Goal: Information Seeking & Learning: Check status

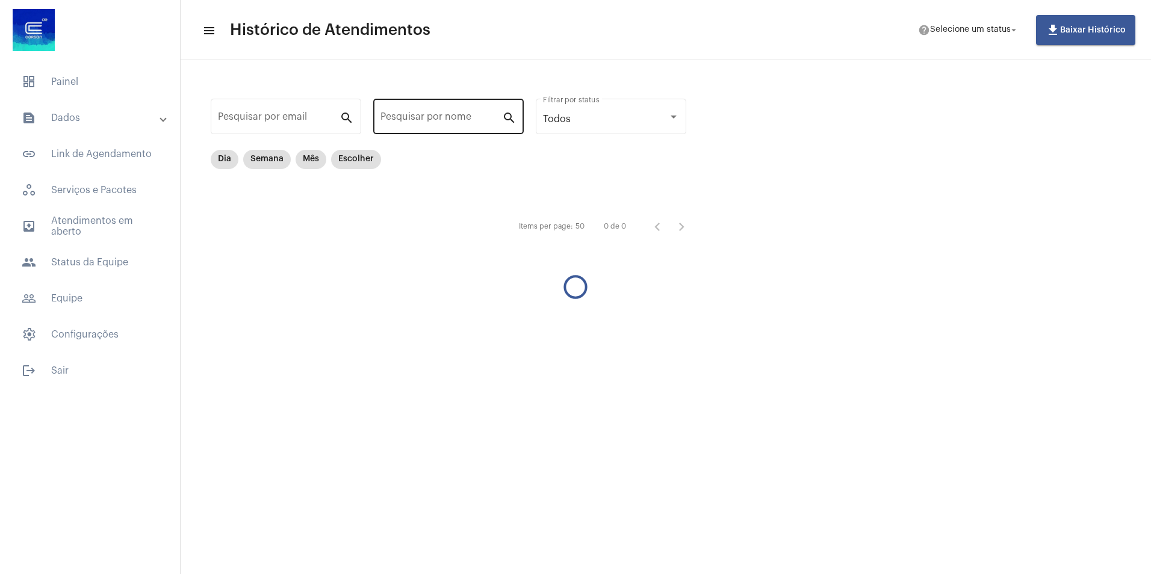
click at [437, 111] on div "Pesquisar por nome" at bounding box center [442, 115] width 122 height 38
paste input "[PERSON_NAME]"
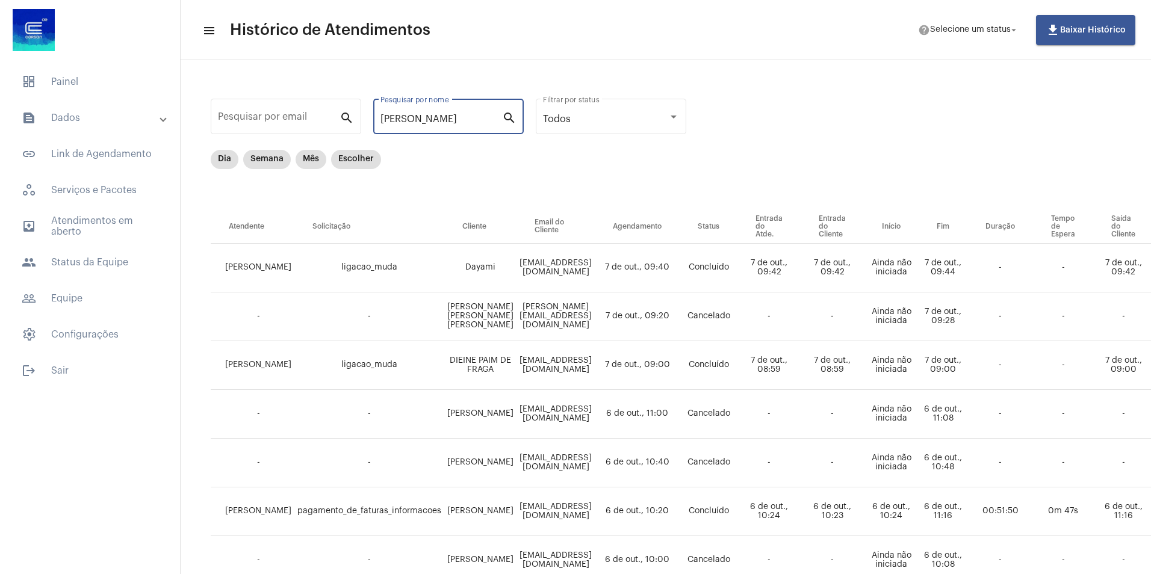
click at [511, 115] on mat-icon "search" at bounding box center [509, 117] width 14 height 14
click at [510, 119] on mat-icon "search" at bounding box center [509, 117] width 14 height 14
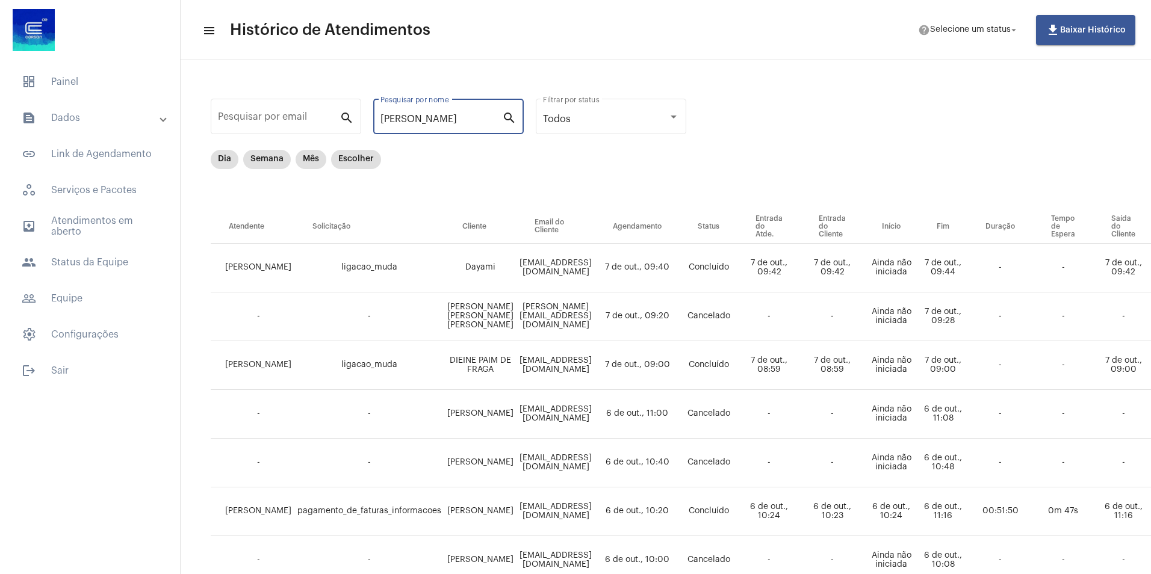
click at [510, 119] on mat-icon "search" at bounding box center [509, 117] width 14 height 14
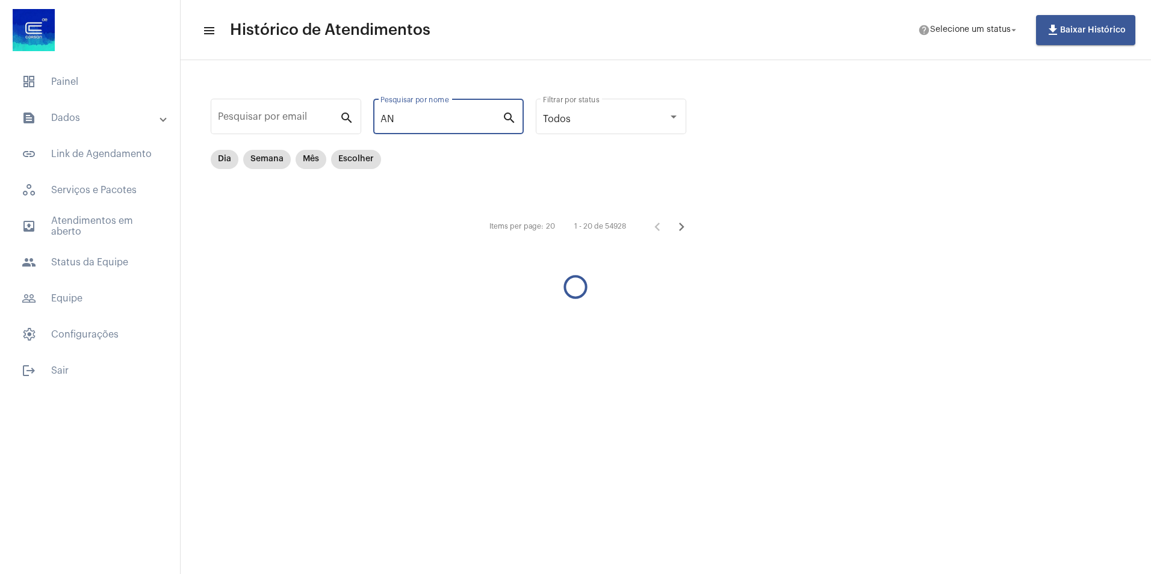
type input "A"
click at [452, 154] on div "Dia Semana Mês Escolher" at bounding box center [455, 180] width 488 height 60
click at [89, 223] on span "outbox_outline Atendimentos em aberto" at bounding box center [90, 226] width 156 height 29
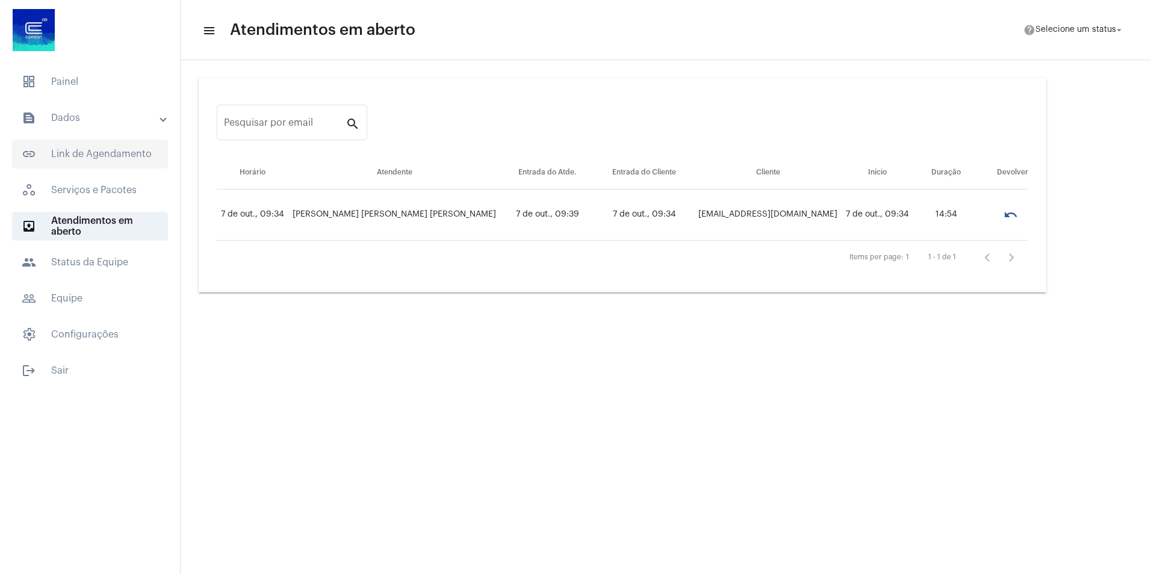
click at [108, 155] on span "link_outlined Link de Agendamento" at bounding box center [90, 154] width 156 height 29
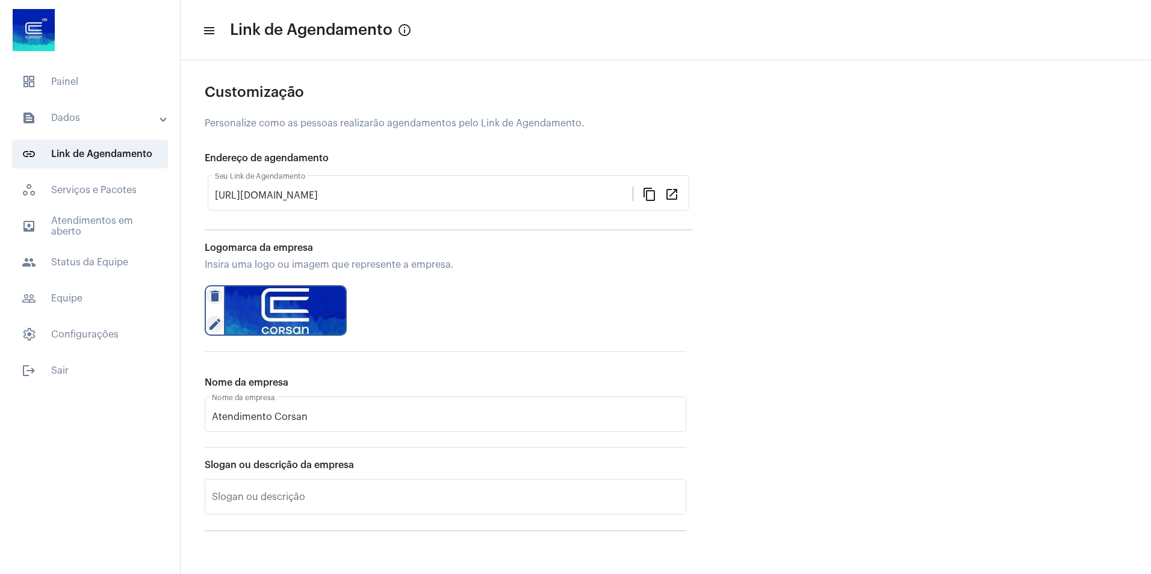
click at [110, 120] on mat-panel-title "text_snippet_outlined Dados" at bounding box center [91, 118] width 139 height 14
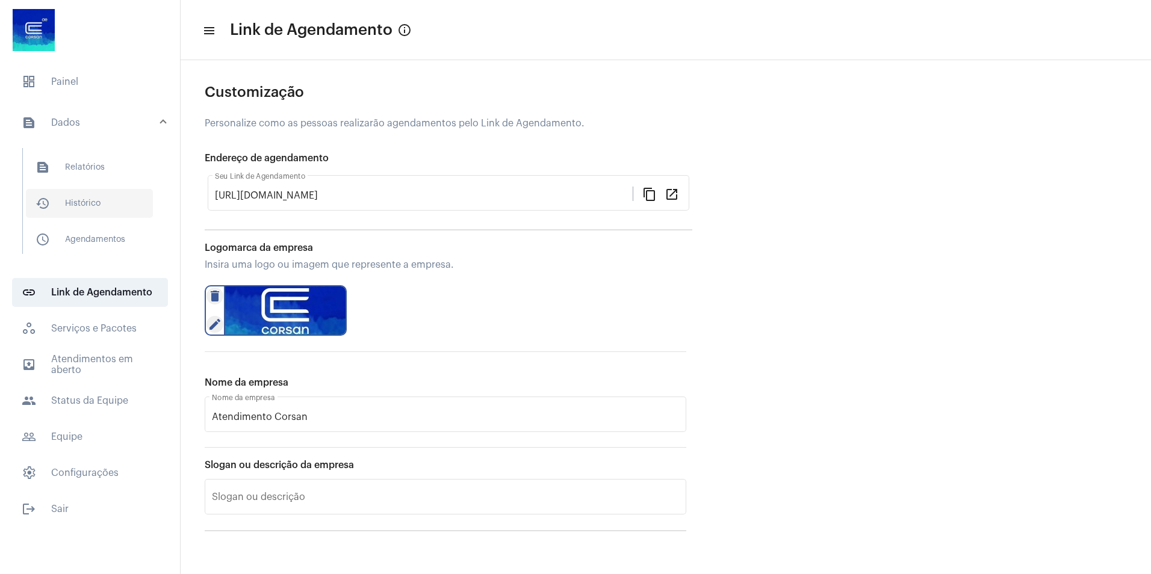
click at [98, 202] on span "history_outlined Histórico" at bounding box center [89, 203] width 127 height 29
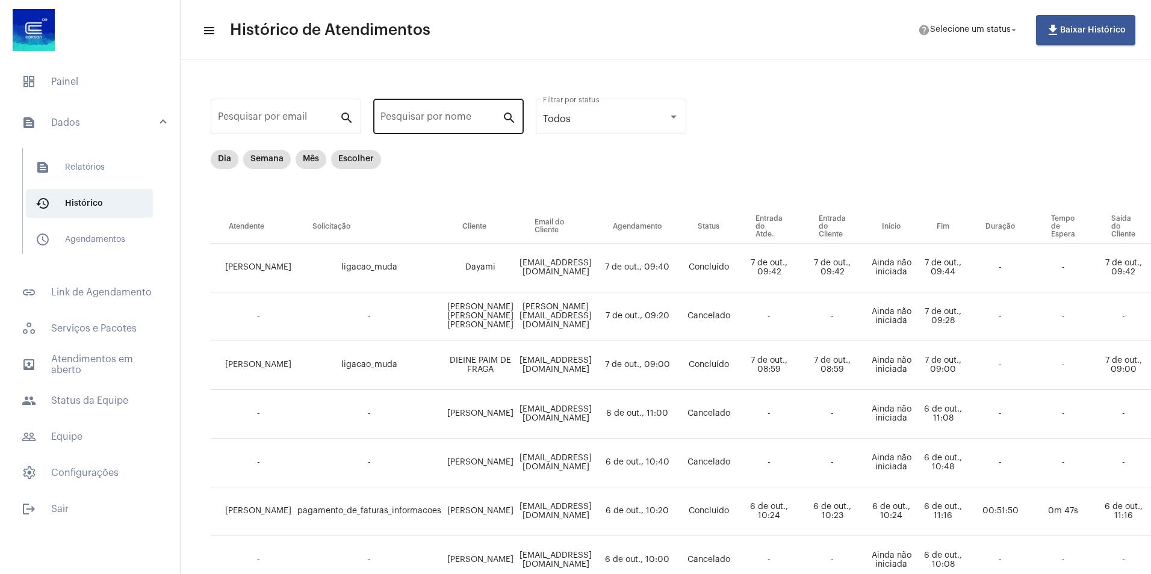
click at [449, 106] on div "Pesquisar por nome" at bounding box center [442, 115] width 122 height 38
click at [294, 116] on input "Pesquisar por email" at bounding box center [279, 119] width 122 height 11
paste input "[EMAIL_ADDRESS][DOMAIN_NAME]"
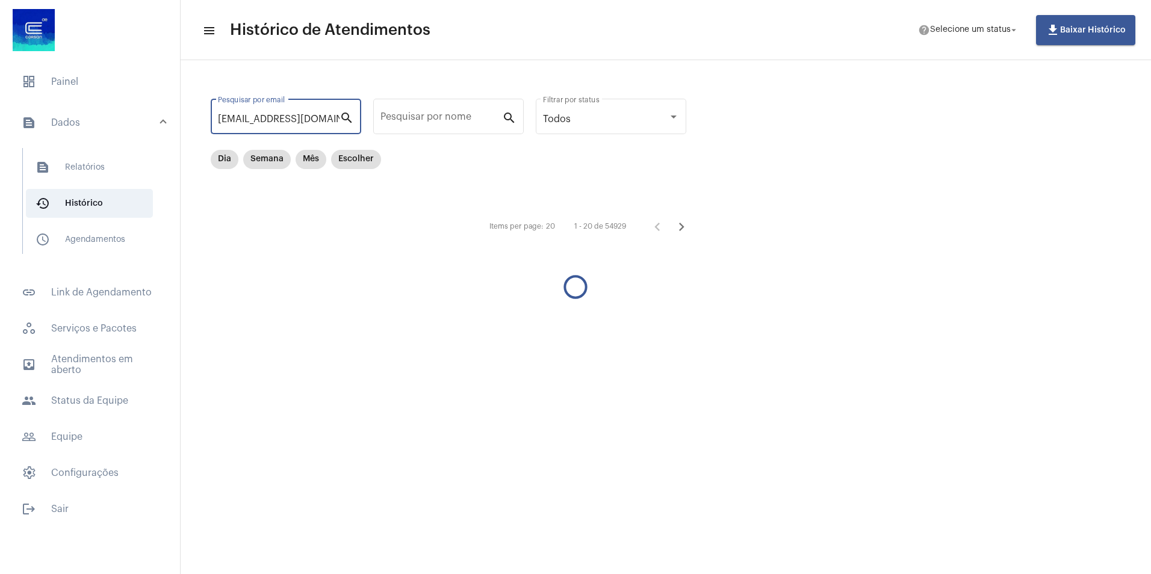
type input "[EMAIL_ADDRESS][DOMAIN_NAME]"
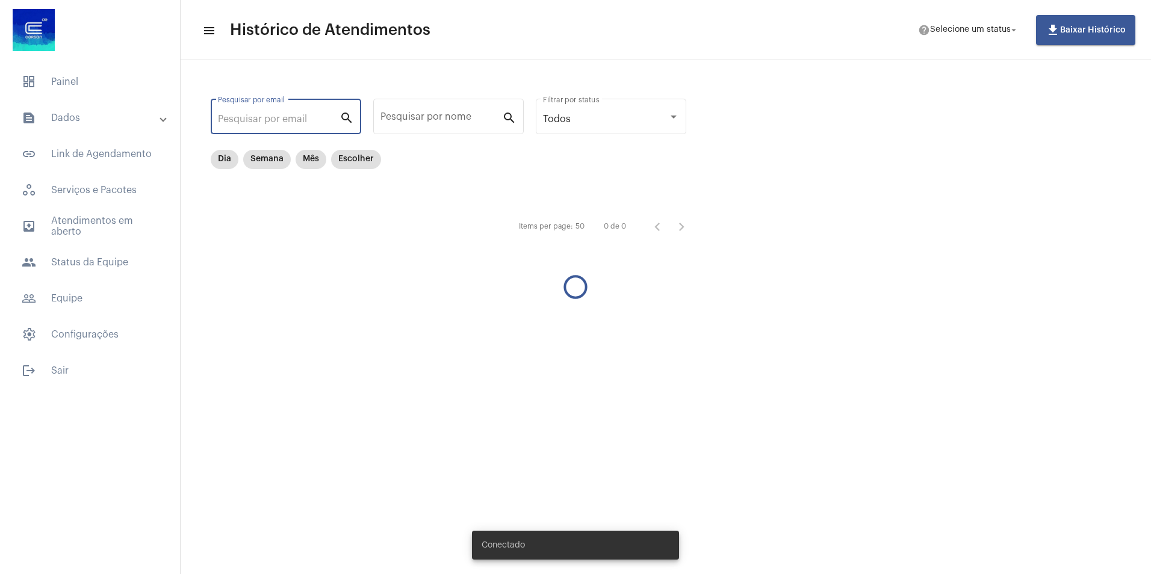
click at [287, 122] on input "Pesquisar por email" at bounding box center [279, 119] width 122 height 11
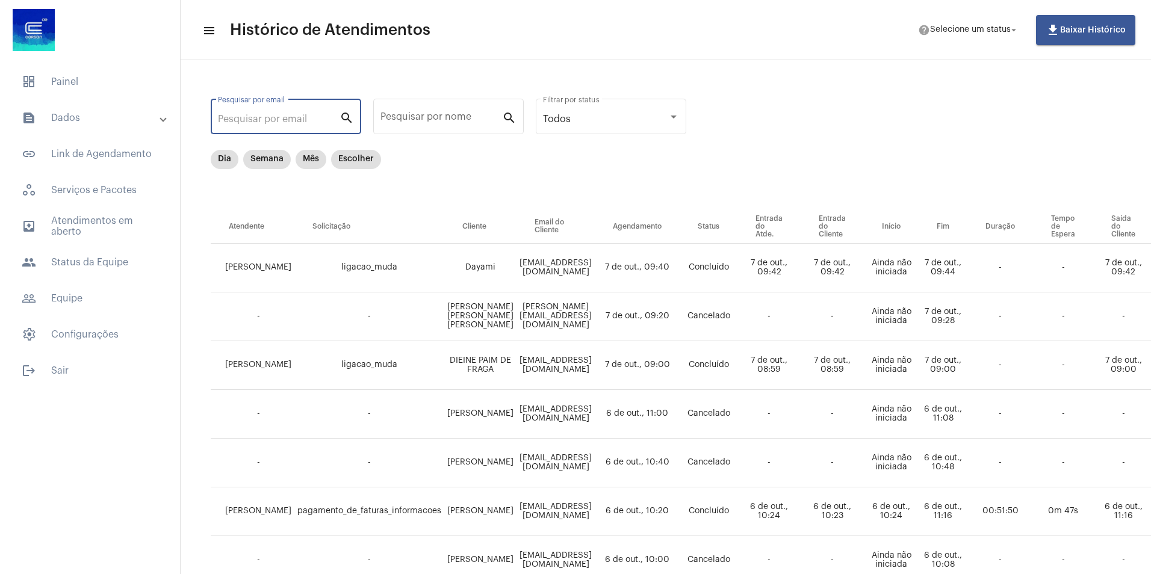
paste input "[EMAIL_ADDRESS][DOMAIN_NAME]"
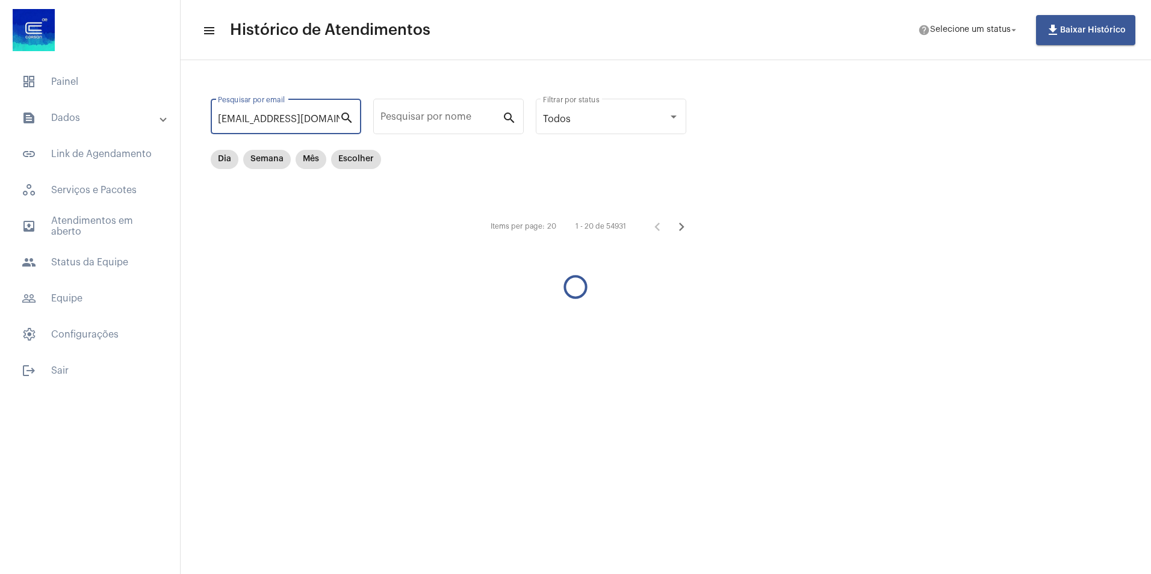
type input "[EMAIL_ADDRESS][DOMAIN_NAME]"
drag, startPoint x: 308, startPoint y: 123, endPoint x: 307, endPoint y: 129, distance: 6.7
click at [307, 129] on div "annemaurano@gmail.com Pesquisar por email" at bounding box center [279, 115] width 122 height 38
click at [313, 123] on input "[EMAIL_ADDRESS][DOMAIN_NAME]" at bounding box center [279, 119] width 122 height 11
click at [219, 117] on div "annemaurano@gmail.com Pesquisar por email search" at bounding box center [286, 115] width 151 height 38
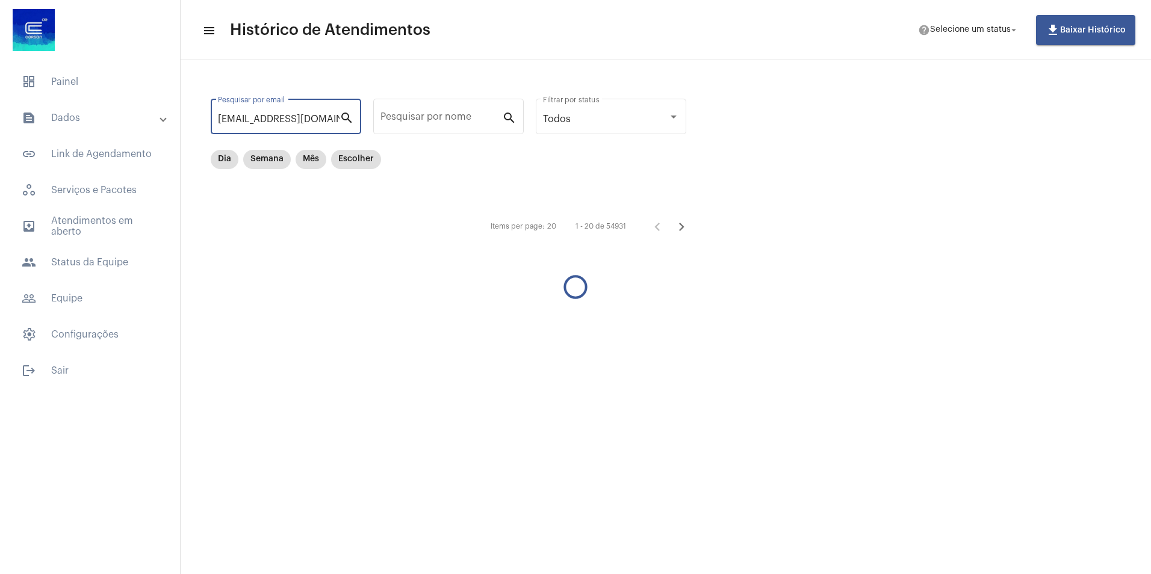
drag, startPoint x: 218, startPoint y: 118, endPoint x: 356, endPoint y: 119, distance: 137.9
click at [356, 119] on div "annemaurano@gmail.com Pesquisar por email search" at bounding box center [286, 115] width 151 height 38
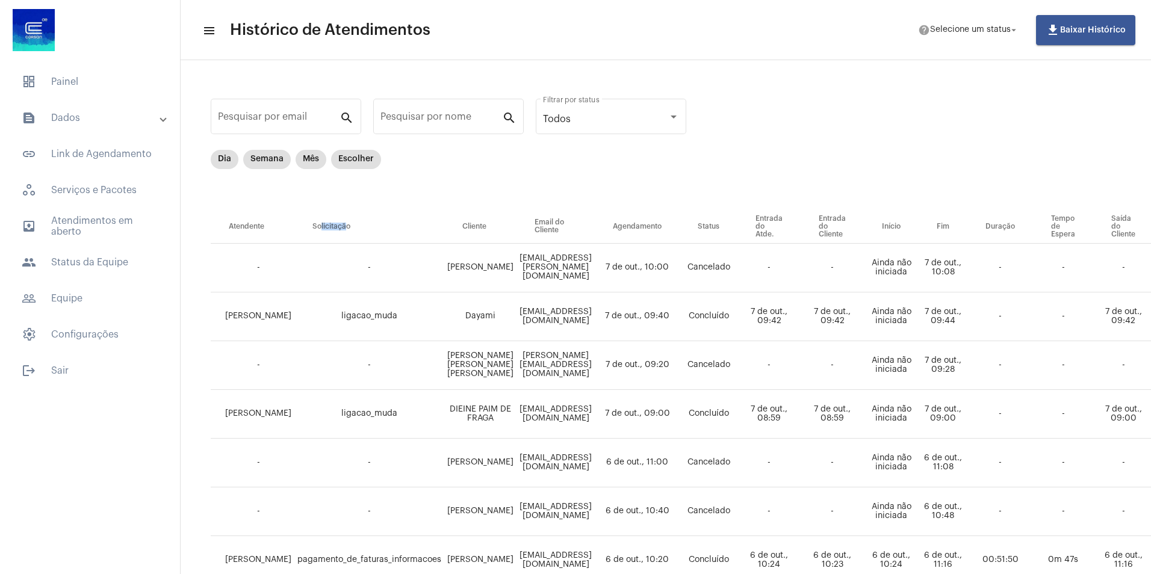
drag, startPoint x: 303, startPoint y: 221, endPoint x: 338, endPoint y: 229, distance: 35.3
click at [337, 229] on th "Solicitação" at bounding box center [369, 227] width 150 height 34
drag, startPoint x: 338, startPoint y: 229, endPoint x: 328, endPoint y: 226, distance: 10.7
click at [328, 226] on th "Solicitação" at bounding box center [369, 227] width 150 height 34
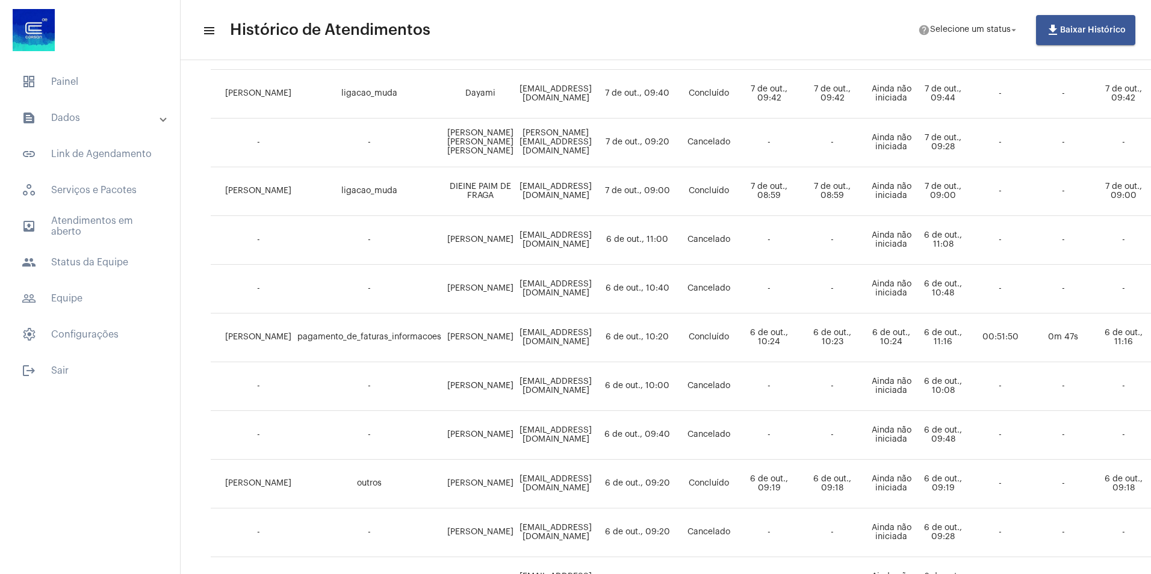
scroll to position [241, 0]
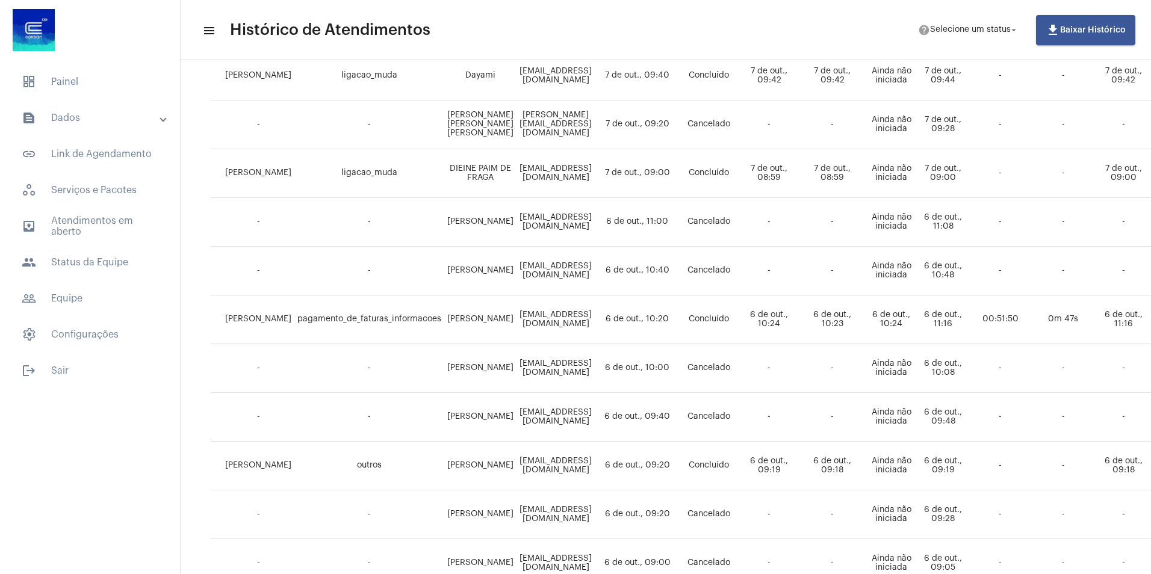
click at [80, 105] on mat-expansion-panel-header "text_snippet_outlined Dados" at bounding box center [93, 118] width 173 height 29
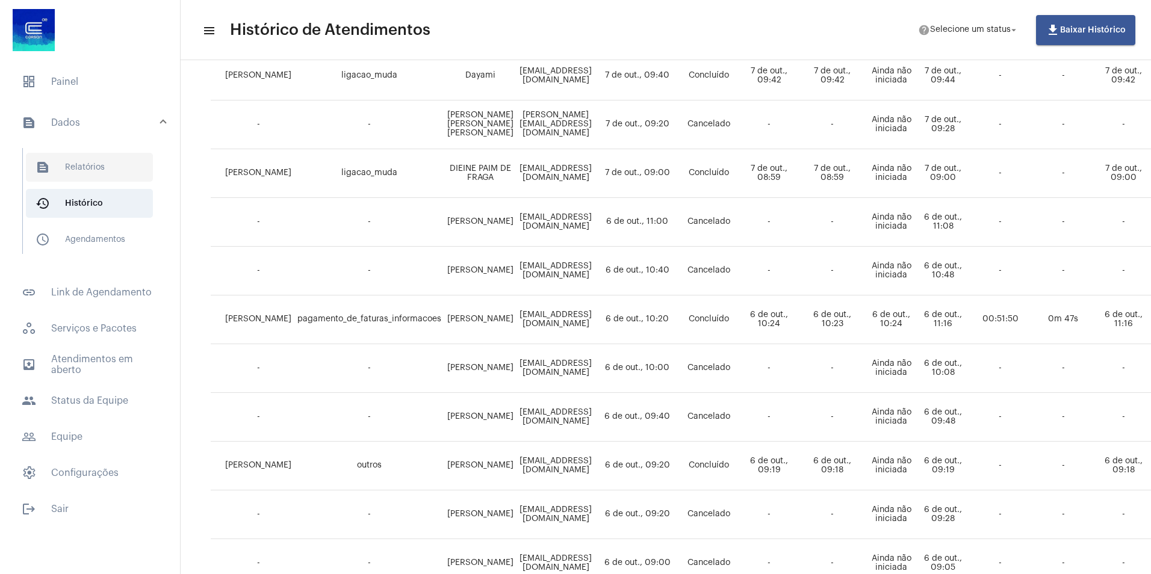
click at [78, 170] on span "text_snippet_outlined Relatórios" at bounding box center [89, 167] width 127 height 29
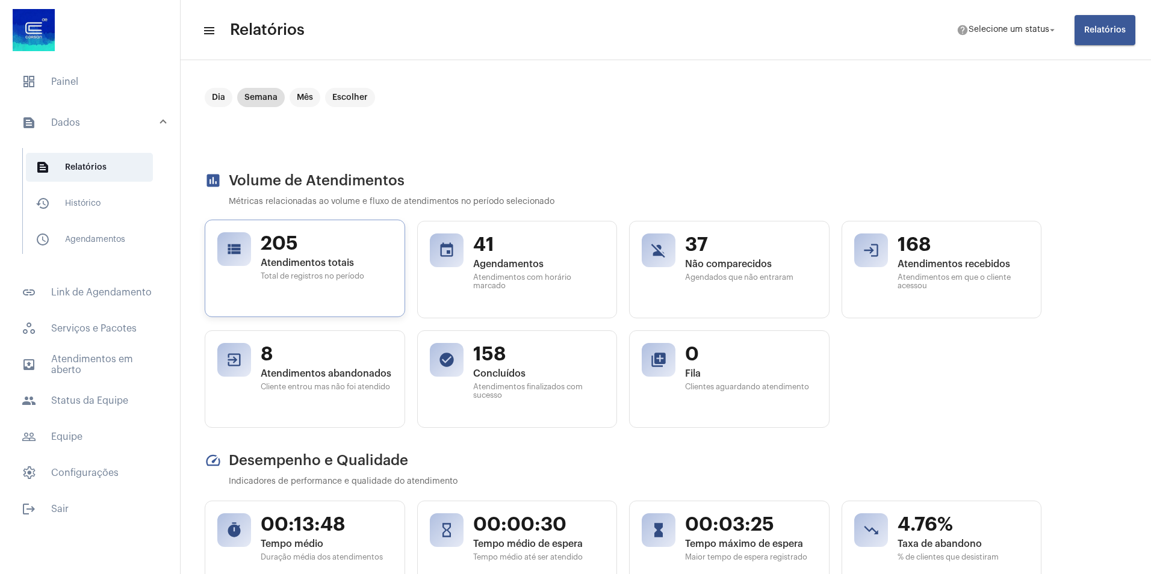
click at [302, 267] on span "Atendimentos totais" at bounding box center [327, 263] width 132 height 11
click at [54, 123] on mat-panel-title "text_snippet_outlined Dados" at bounding box center [91, 123] width 139 height 14
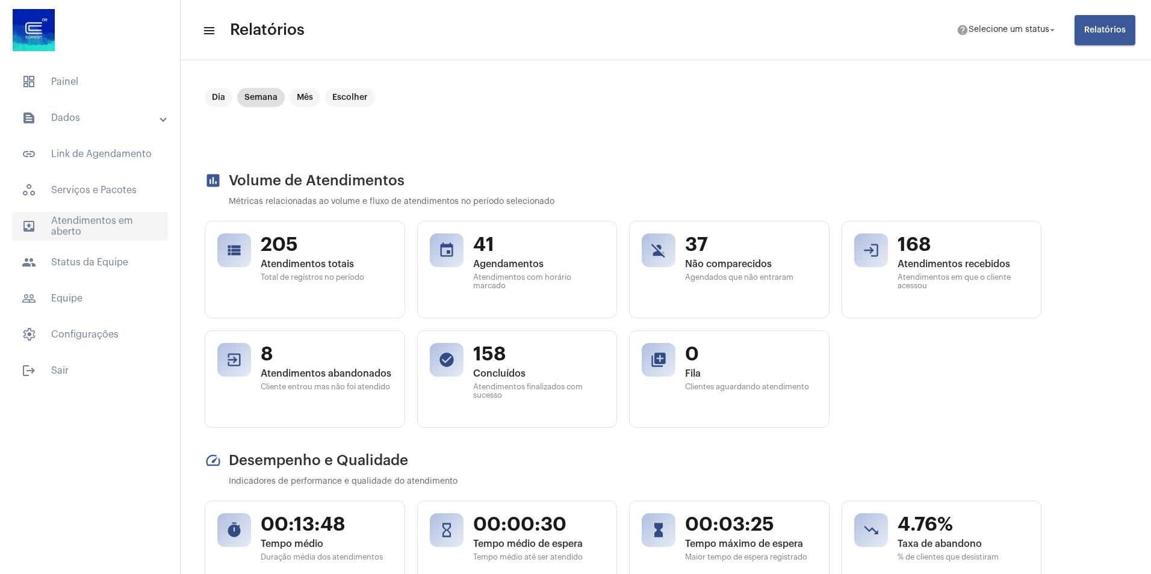
click at [93, 226] on span "outbox_outline Atendimentos em aberto" at bounding box center [90, 226] width 156 height 29
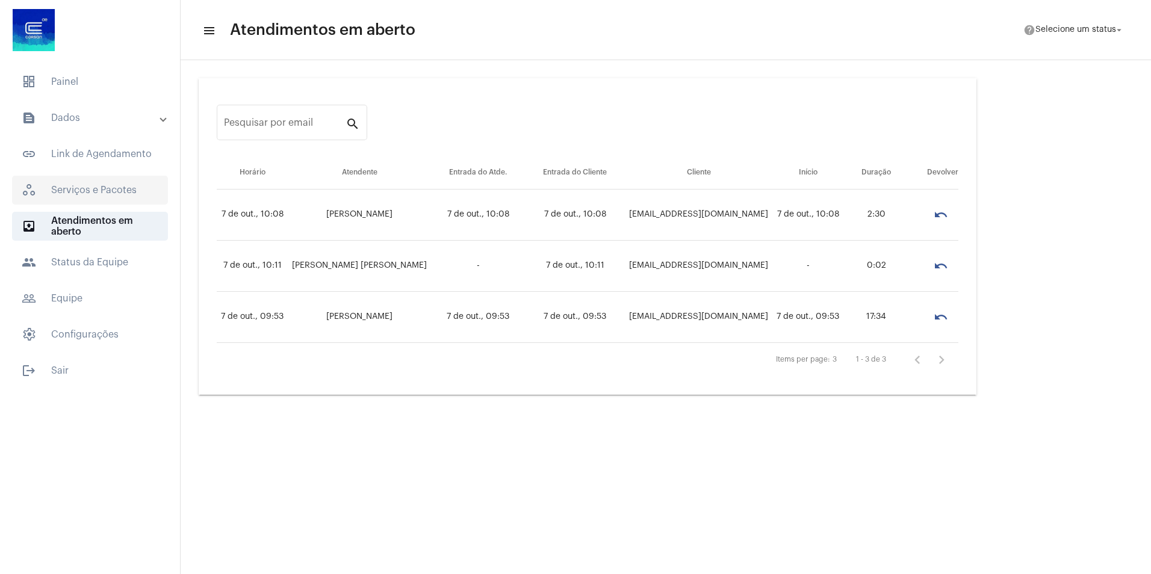
click at [99, 196] on span "workspaces_outlined Serviços e Pacotes" at bounding box center [90, 190] width 156 height 29
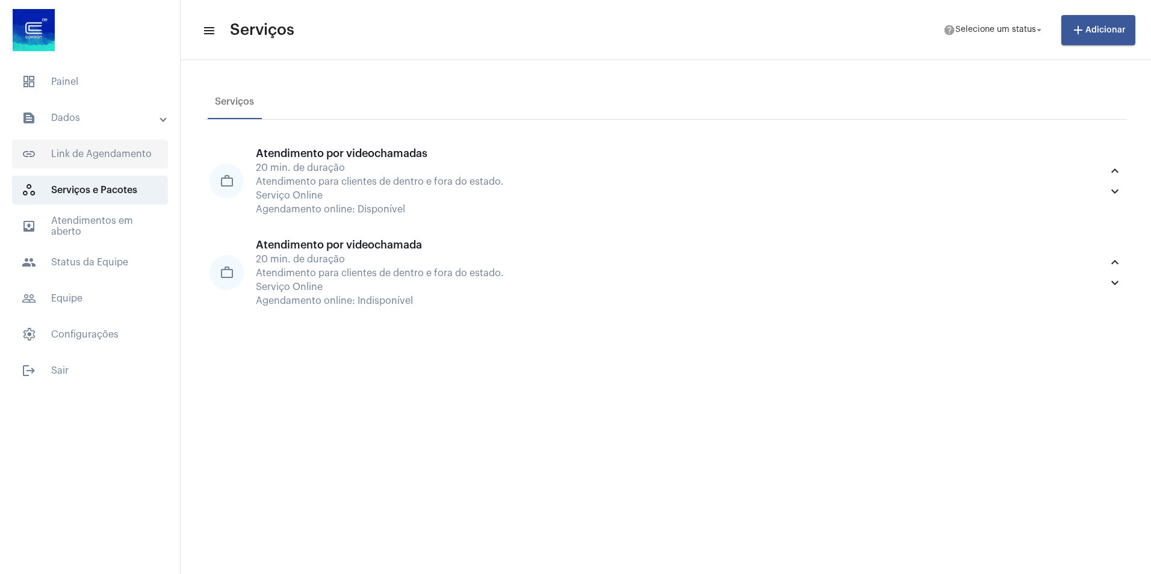
click at [72, 140] on span "link_outlined Link de Agendamento" at bounding box center [90, 154] width 156 height 29
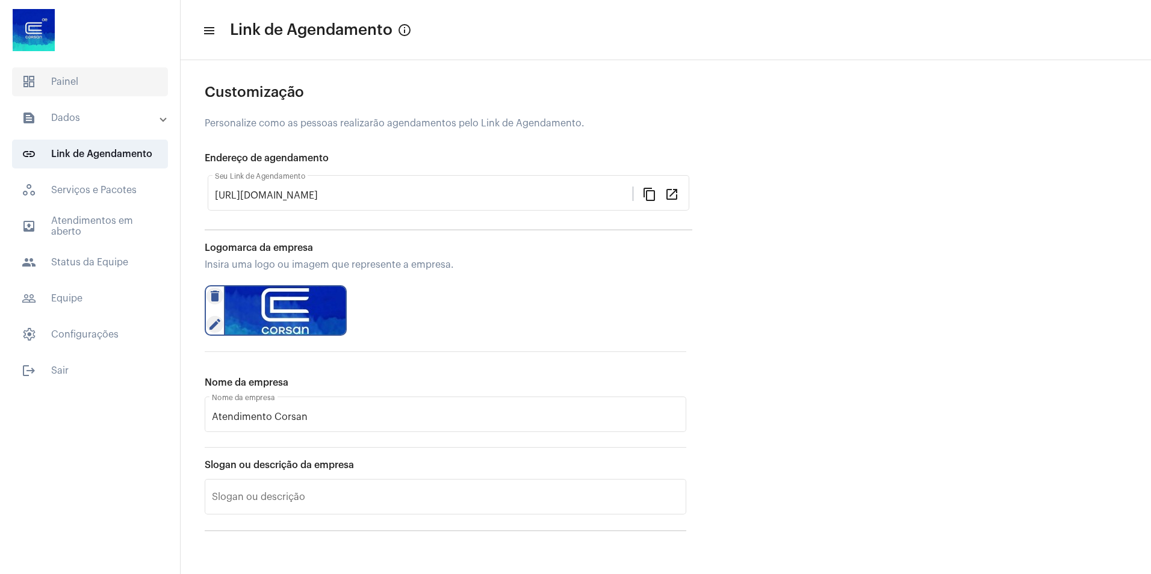
click at [103, 89] on span "dashboard Painel" at bounding box center [90, 81] width 156 height 29
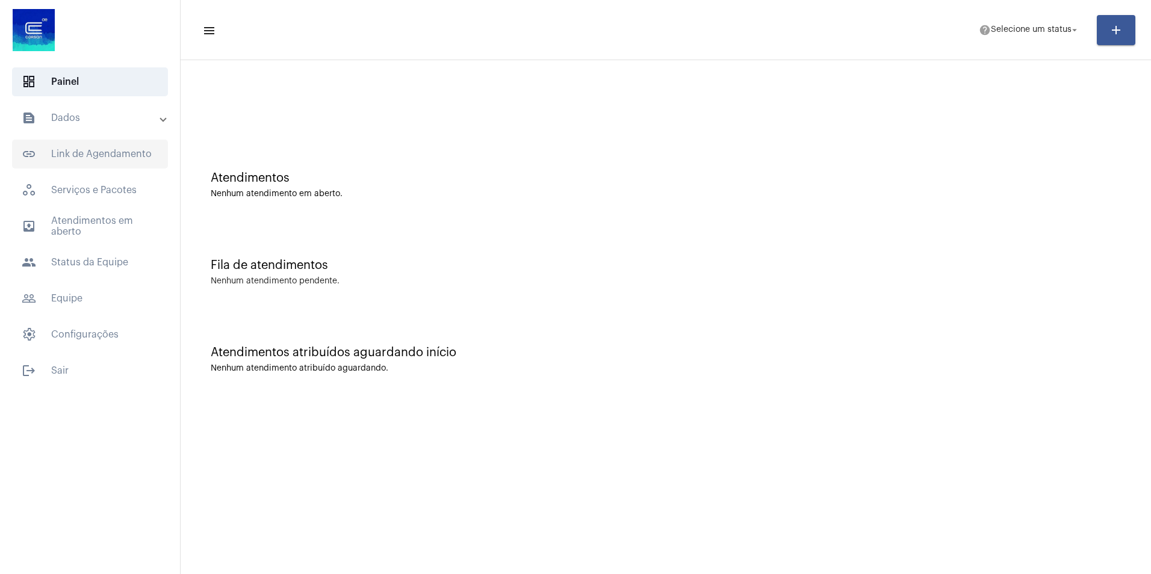
click at [111, 157] on span "link_outlined Link de Agendamento" at bounding box center [90, 154] width 156 height 29
